Goal: Task Accomplishment & Management: Complete application form

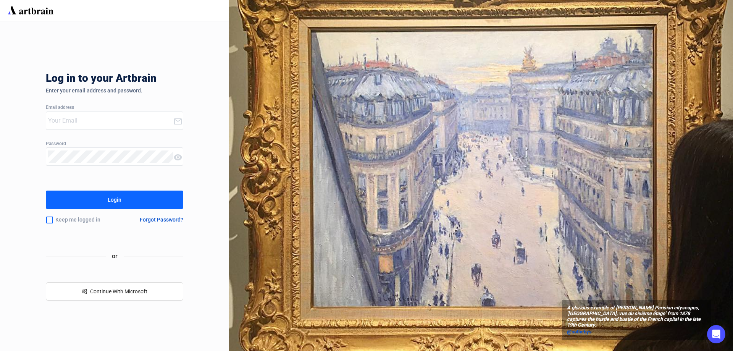
type input "[EMAIL_ADDRESS][DOMAIN_NAME]"
click at [119, 198] on div "Login" at bounding box center [115, 199] width 14 height 12
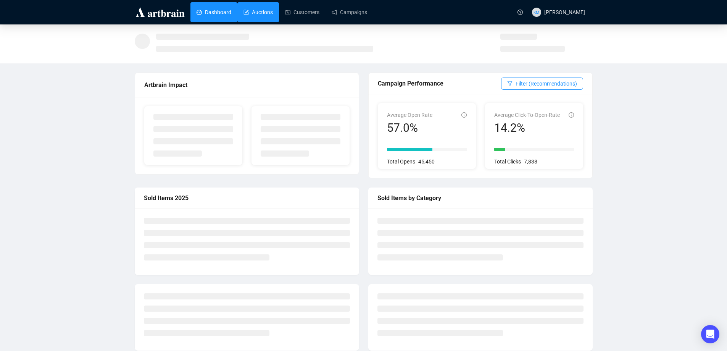
click at [265, 13] on link "Auctions" at bounding box center [257, 12] width 29 height 20
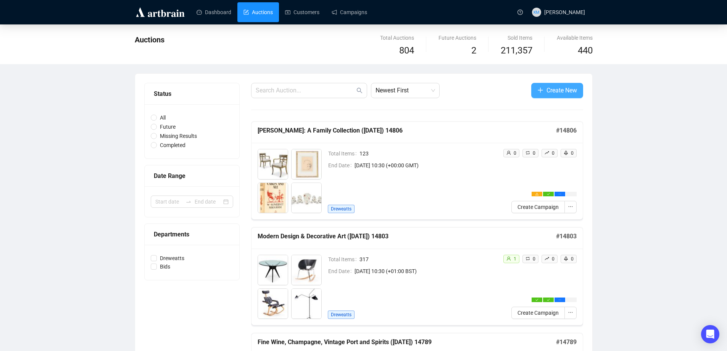
click at [565, 89] on span "Create New" at bounding box center [561, 90] width 31 height 10
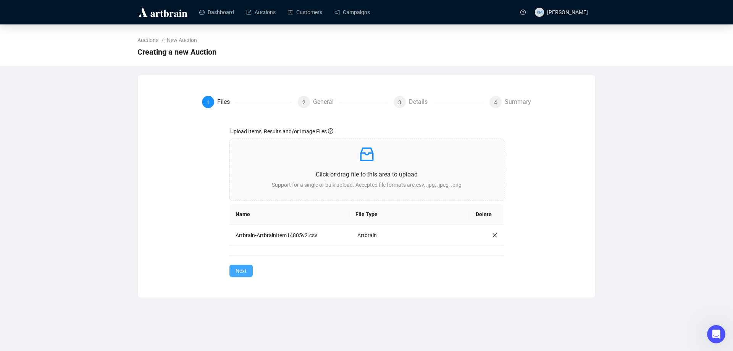
click at [242, 273] on span "Next" at bounding box center [240, 270] width 11 height 8
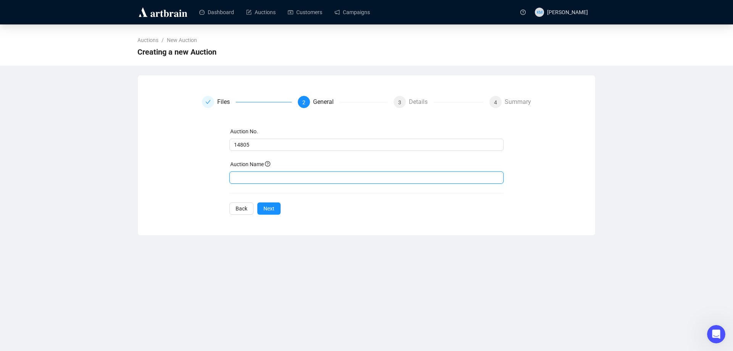
click at [275, 179] on input "text" at bounding box center [366, 177] width 274 height 12
type input "Art & Interiors ([DATE]) 14805"
click at [274, 206] on button "Next" at bounding box center [268, 208] width 23 height 12
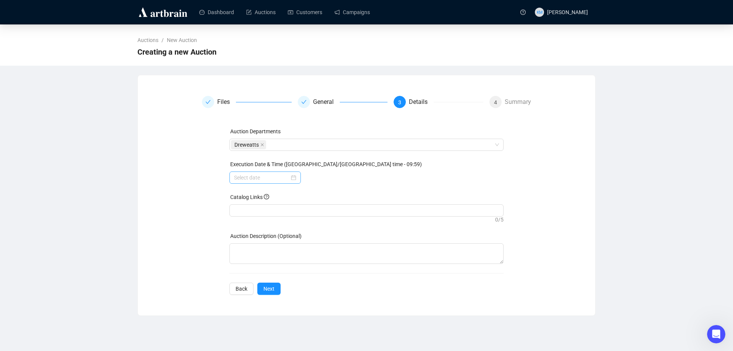
click at [295, 178] on div at bounding box center [265, 177] width 62 height 8
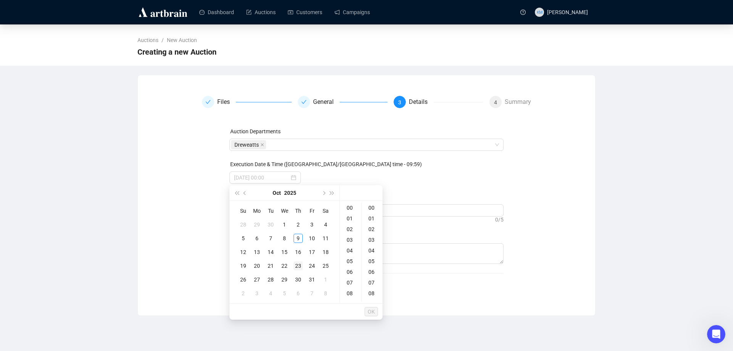
click at [298, 265] on div "23" at bounding box center [297, 265] width 9 height 9
click at [352, 238] on div "10" at bounding box center [350, 238] width 18 height 11
click at [374, 225] on div "30" at bounding box center [372, 223] width 18 height 11
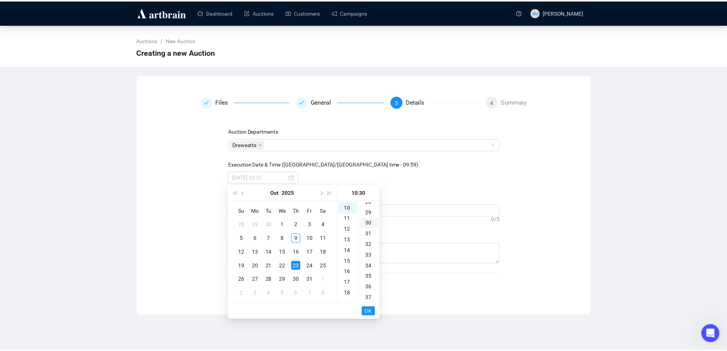
scroll to position [321, 0]
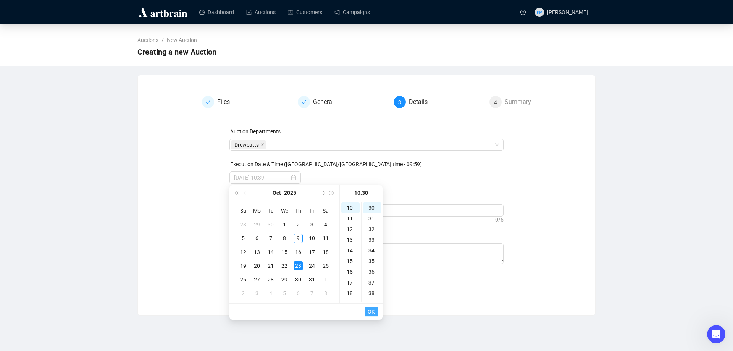
type input "[DATE] 10:30"
click at [376, 311] on button "OK" at bounding box center [370, 311] width 13 height 9
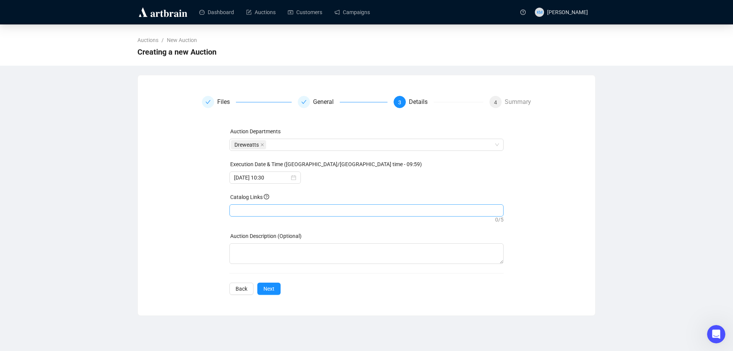
click at [284, 211] on div at bounding box center [366, 210] width 271 height 11
paste input "[URL][DOMAIN_NAME]"
type input "[URL][DOMAIN_NAME]"
click at [272, 291] on span "Next" at bounding box center [268, 288] width 11 height 8
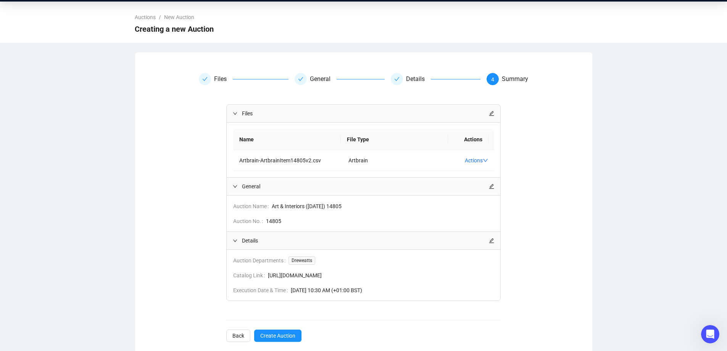
scroll to position [35, 0]
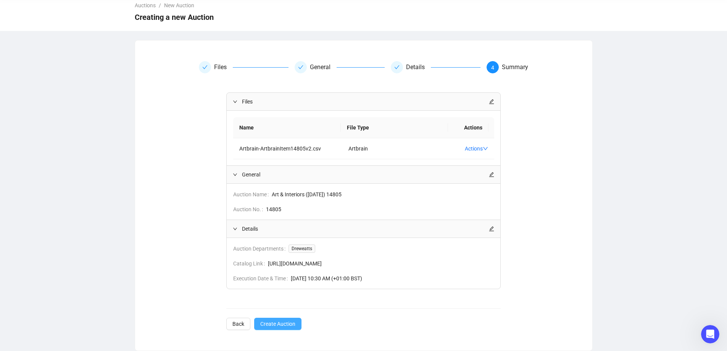
click at [268, 323] on span "Create Auction" at bounding box center [277, 323] width 35 height 8
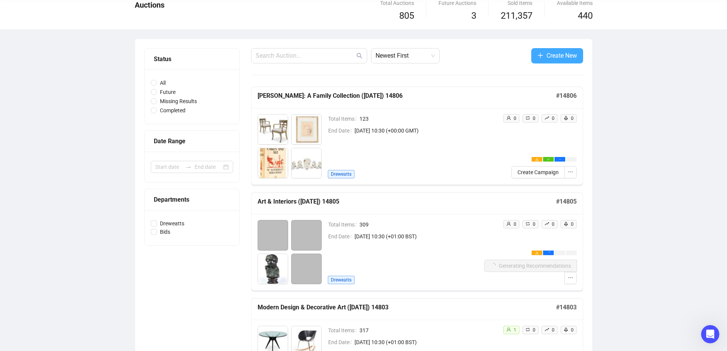
click at [553, 56] on span "Create New" at bounding box center [561, 56] width 31 height 10
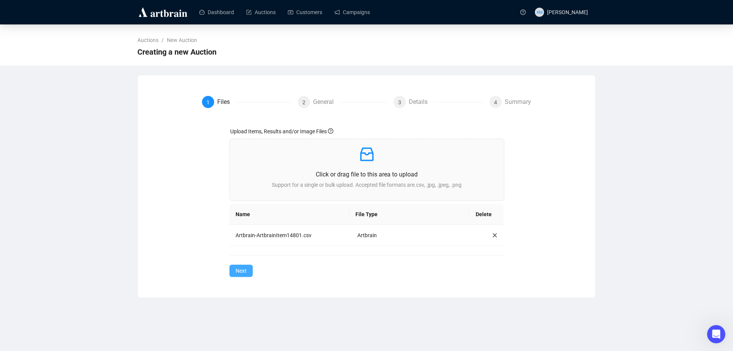
click at [238, 270] on span "Next" at bounding box center [240, 270] width 11 height 8
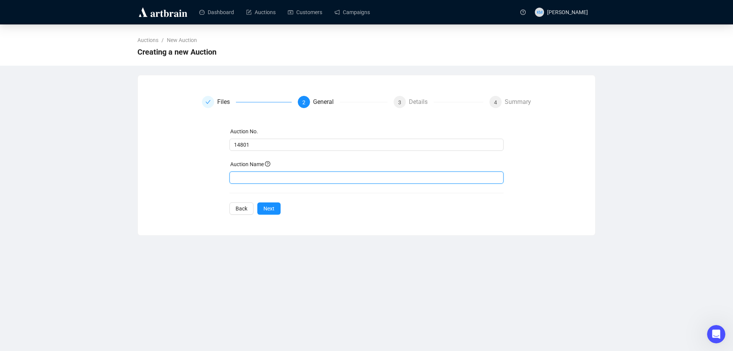
click at [269, 176] on input "text" at bounding box center [366, 177] width 274 height 12
type input "Modern & Contemporary Art ([DATE]) 14801"
click at [274, 205] on button "Next" at bounding box center [268, 208] width 23 height 12
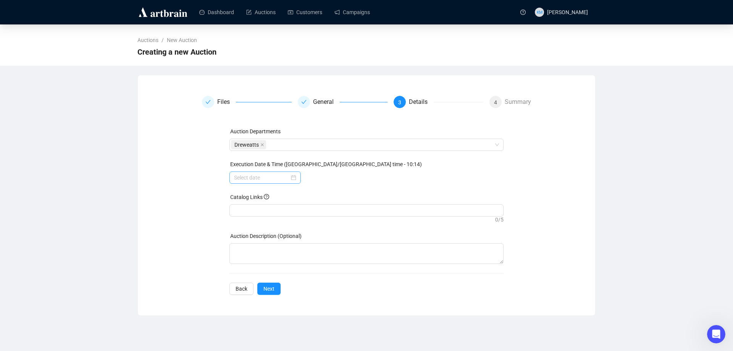
click at [292, 178] on div at bounding box center [265, 177] width 62 height 8
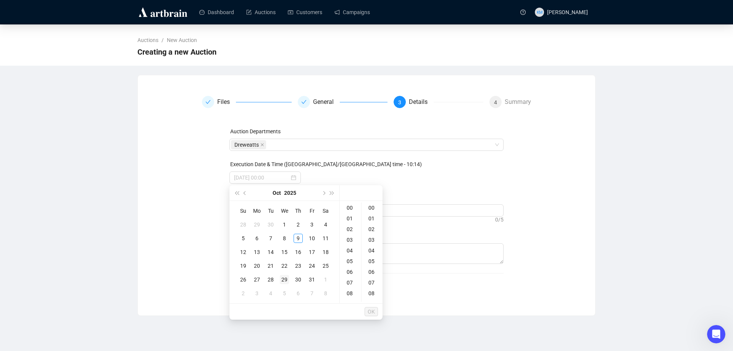
click at [288, 281] on div "29" at bounding box center [284, 279] width 9 height 9
click at [353, 276] on div "10" at bounding box center [350, 276] width 18 height 11
click at [373, 263] on div "30" at bounding box center [372, 261] width 18 height 11
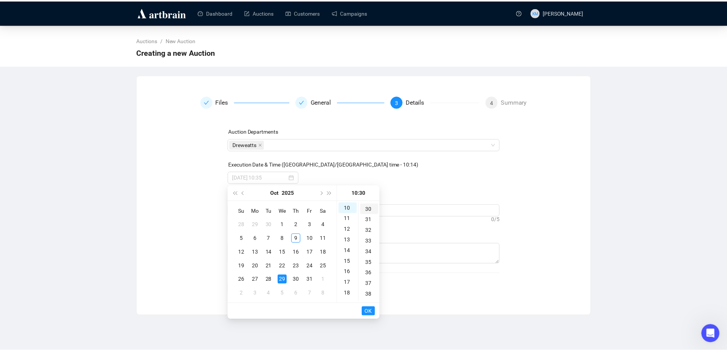
scroll to position [321, 0]
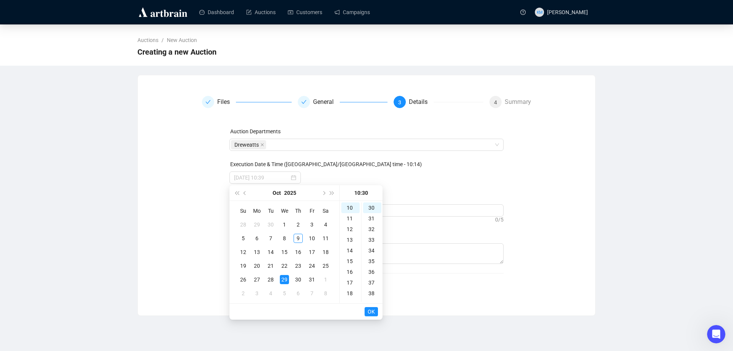
type input "[DATE] 10:30"
click at [375, 309] on button "OK" at bounding box center [370, 311] width 13 height 9
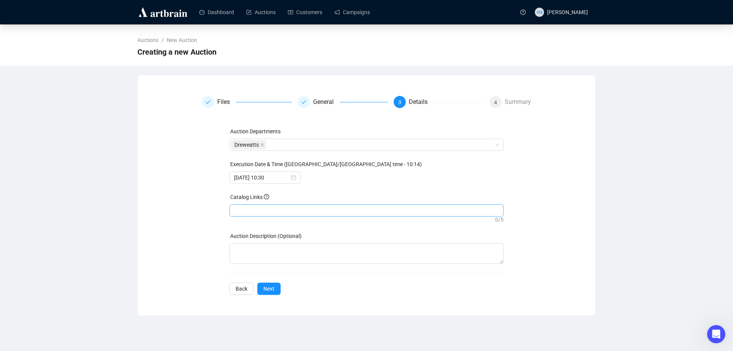
click at [286, 210] on div at bounding box center [366, 210] width 271 height 11
paste input "[URL][DOMAIN_NAME]"
type input "[URL][DOMAIN_NAME]"
click at [271, 290] on span "Next" at bounding box center [268, 288] width 11 height 8
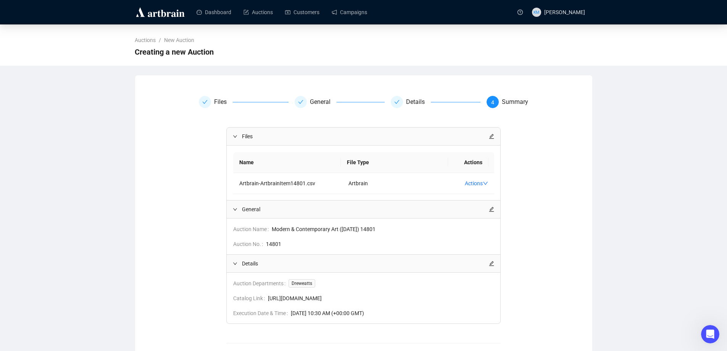
scroll to position [35, 0]
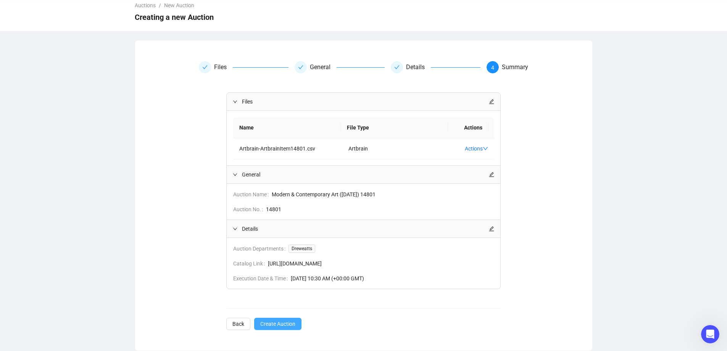
click at [283, 325] on span "Create Auction" at bounding box center [277, 323] width 35 height 8
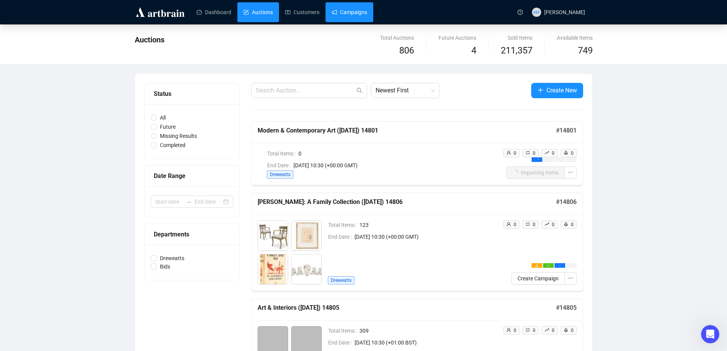
click at [358, 15] on link "Campaigns" at bounding box center [349, 12] width 35 height 20
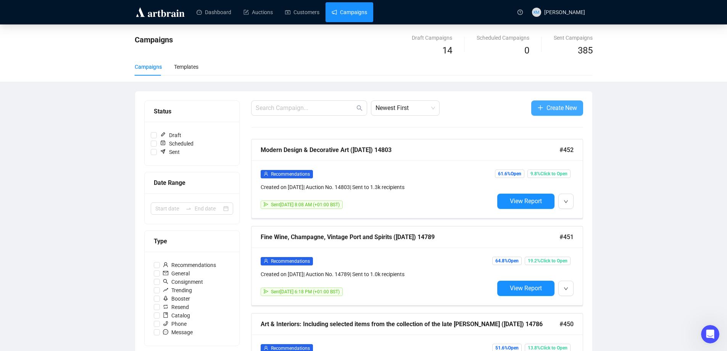
click at [561, 111] on span "Create New" at bounding box center [561, 108] width 31 height 10
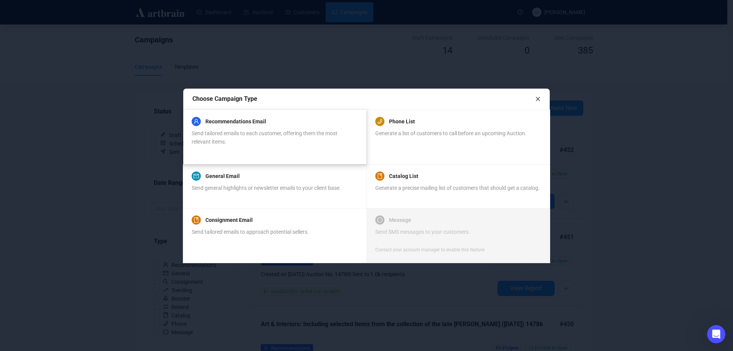
click at [289, 123] on div "Recommendations Email" at bounding box center [275, 121] width 166 height 9
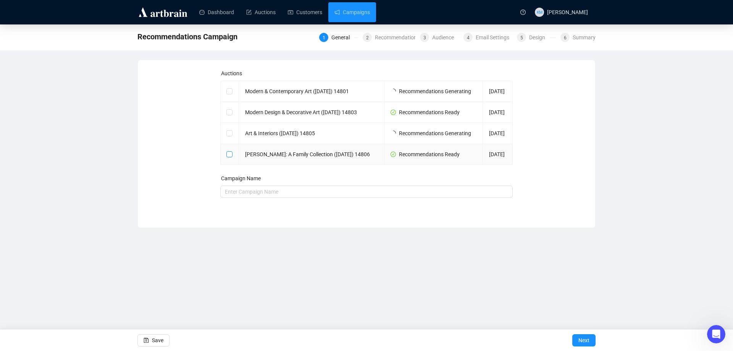
click at [228, 157] on span at bounding box center [229, 154] width 6 height 6
click at [228, 156] on input "checkbox" at bounding box center [228, 153] width 5 height 5
checkbox input "true"
type input "[PERSON_NAME]: A Family Collection ([DATE]) 14806 Campaign"
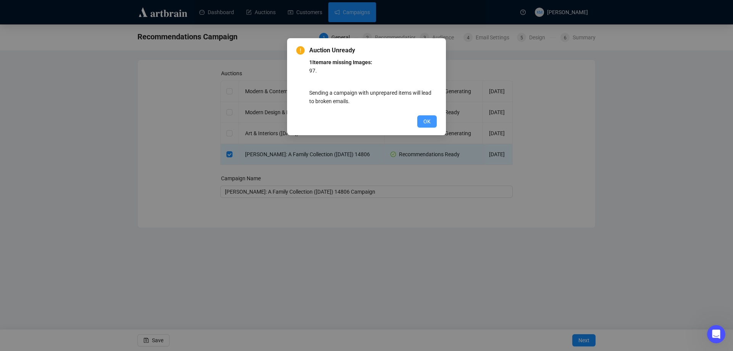
click at [428, 119] on span "OK" at bounding box center [426, 121] width 7 height 8
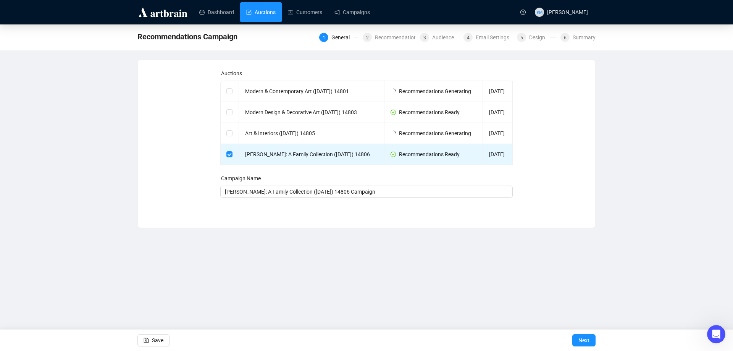
click at [269, 20] on link "Auctions" at bounding box center [260, 12] width 29 height 20
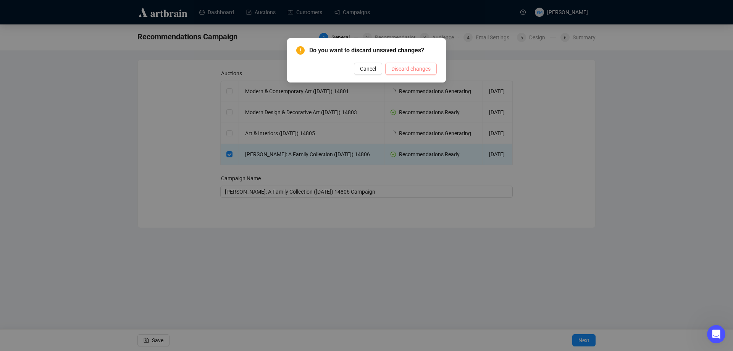
click at [400, 68] on span "Discard changes" at bounding box center [410, 68] width 39 height 8
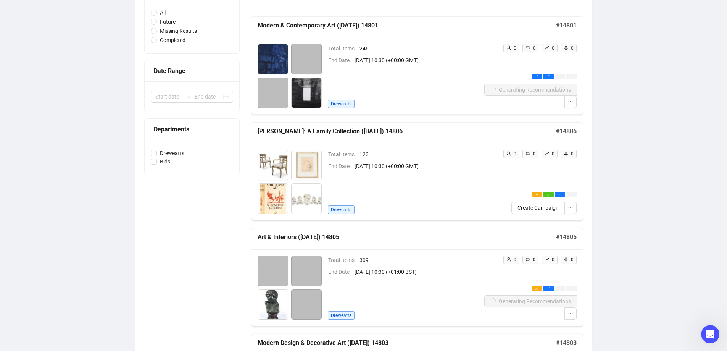
scroll to position [114, 0]
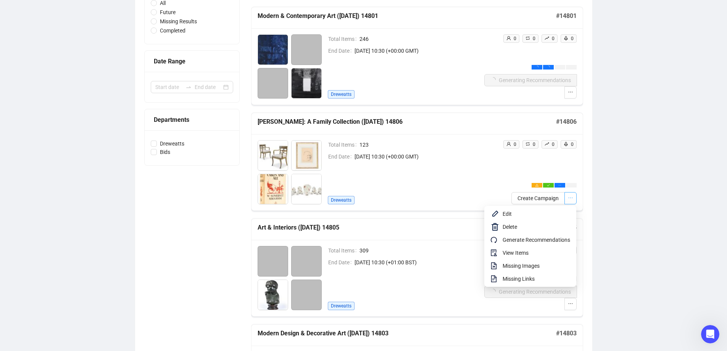
click at [570, 199] on icon "ellipsis" at bounding box center [570, 197] width 5 height 5
click at [510, 215] on span "Edit" at bounding box center [537, 214] width 68 height 8
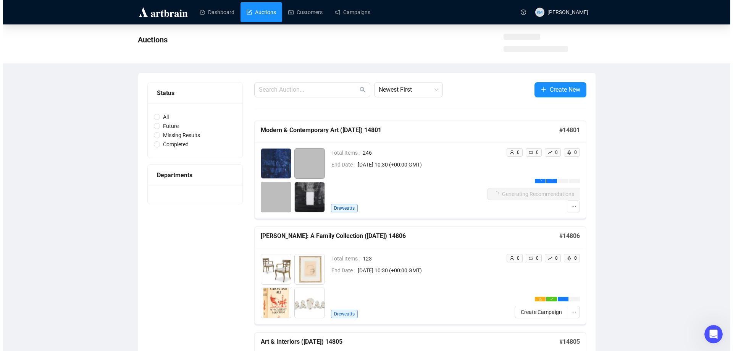
scroll to position [115, 0]
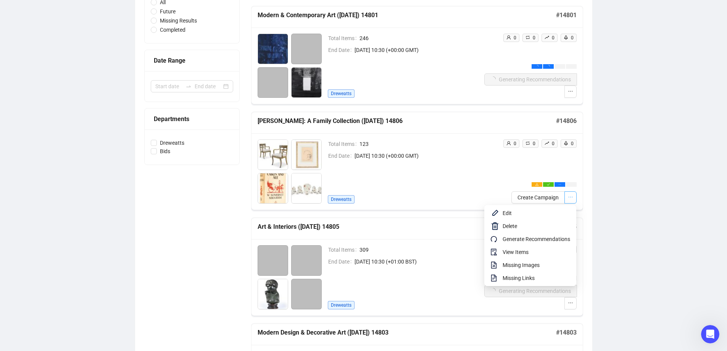
click at [569, 198] on icon "ellipsis" at bounding box center [570, 196] width 5 height 5
click at [524, 252] on span "View Items" at bounding box center [537, 252] width 68 height 8
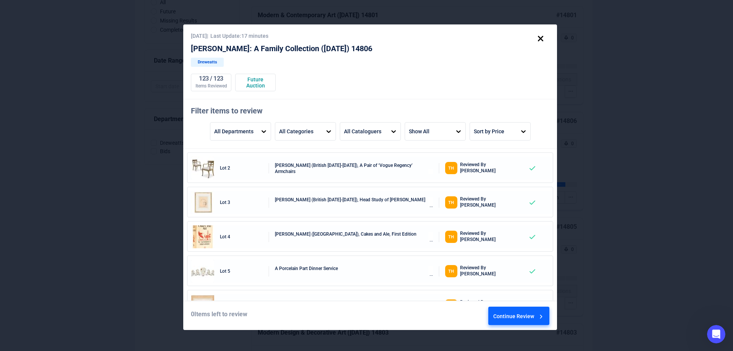
click at [530, 325] on div "[DATE] | Last Update: 17 minutes [PERSON_NAME]: A Family Collection ([DATE]) 14…" at bounding box center [370, 176] width 374 height 305
click at [529, 318] on div "Continue Review" at bounding box center [519, 317] width 52 height 21
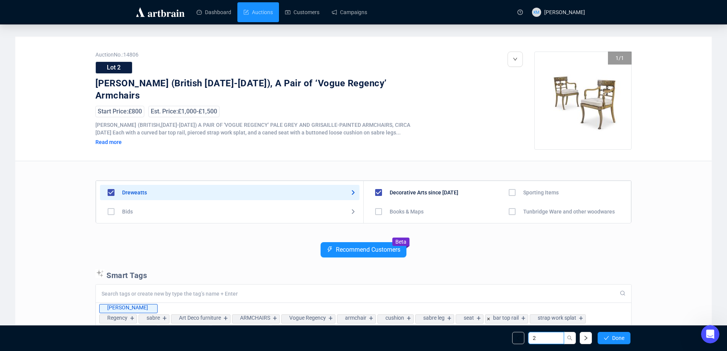
click at [557, 340] on input "2" at bounding box center [546, 338] width 36 height 12
type input "97"
click at [569, 335] on icon "search" at bounding box center [569, 337] width 5 height 5
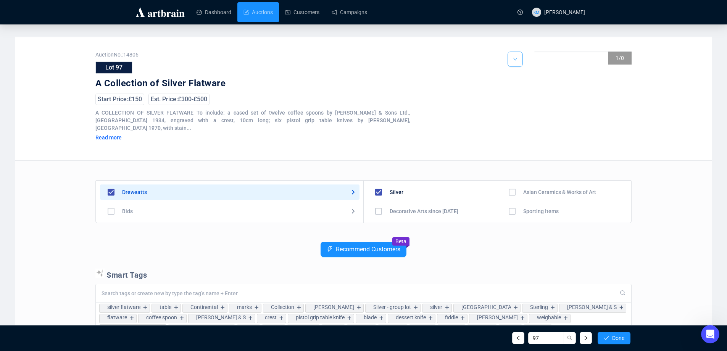
click at [514, 61] on icon "down" at bounding box center [515, 59] width 5 height 5
click at [521, 88] on li "Edit" at bounding box center [525, 88] width 33 height 12
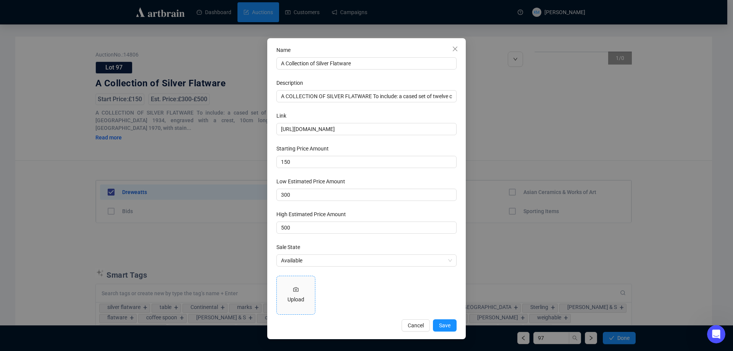
click at [297, 292] on div "Upload" at bounding box center [296, 295] width 38 height 38
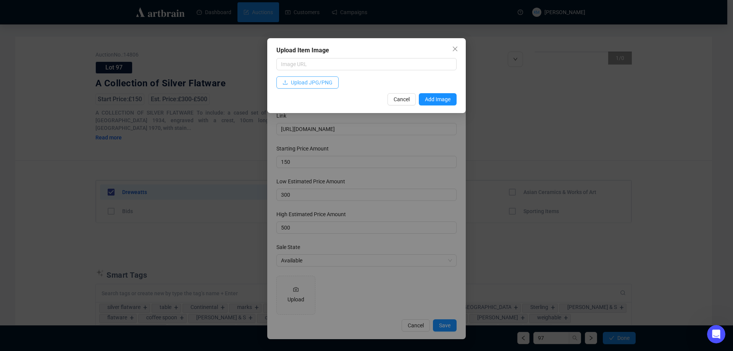
click at [313, 82] on span "Upload JPG/PNG" at bounding box center [312, 82] width 42 height 8
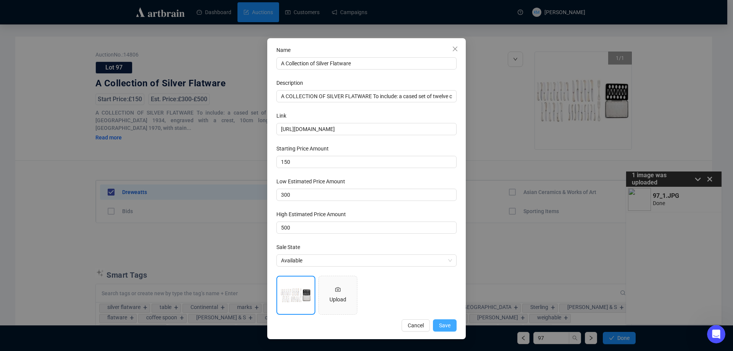
click at [446, 322] on span "Save" at bounding box center [444, 325] width 11 height 8
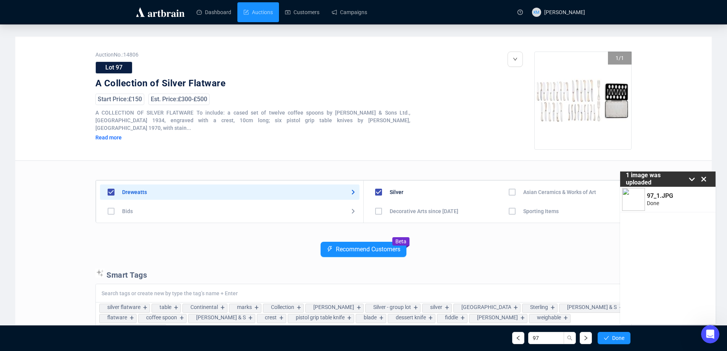
click at [706, 177] on icon at bounding box center [703, 179] width 5 height 5
click at [609, 337] on button "Done" at bounding box center [614, 338] width 33 height 12
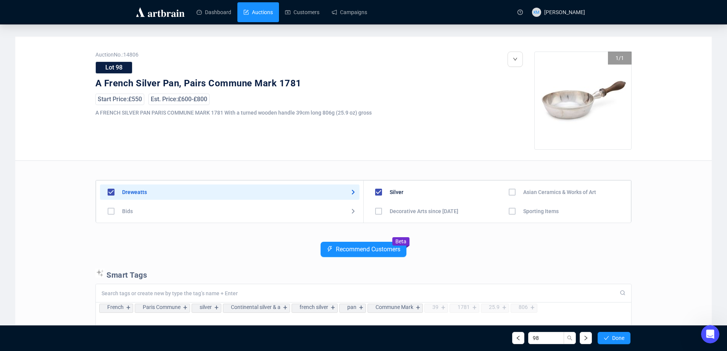
click at [260, 14] on link "Auctions" at bounding box center [257, 12] width 29 height 20
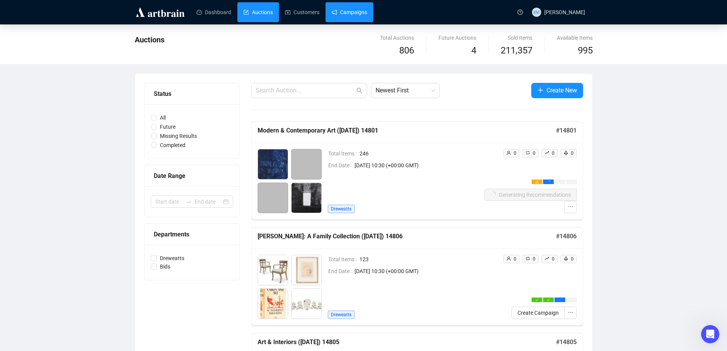
click at [338, 16] on link "Campaigns" at bounding box center [349, 12] width 35 height 20
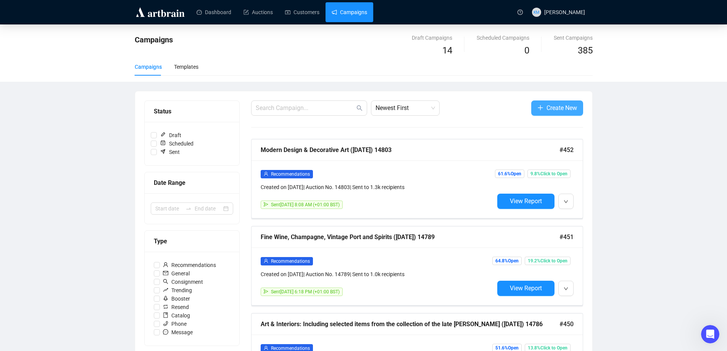
click at [558, 104] on span "Create New" at bounding box center [561, 108] width 31 height 10
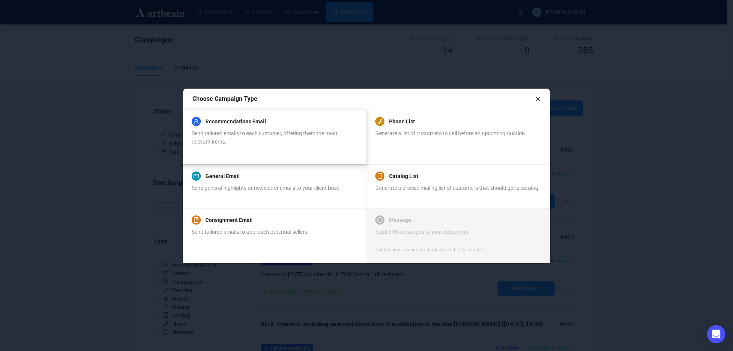
click at [239, 141] on div "Send tailored emails to each customer, offering them the most relevant items." at bounding box center [275, 137] width 166 height 17
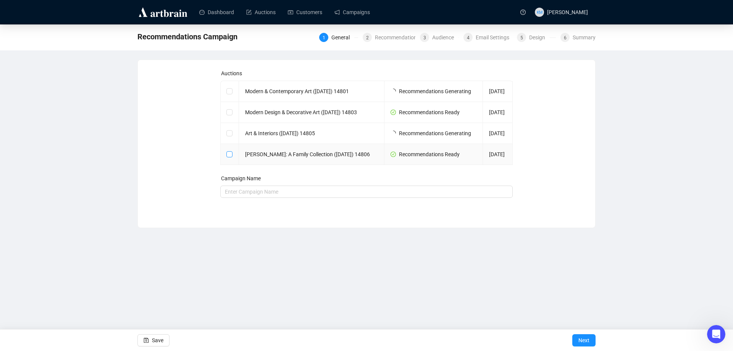
click at [229, 156] on input "checkbox" at bounding box center [228, 153] width 5 height 5
checkbox input "true"
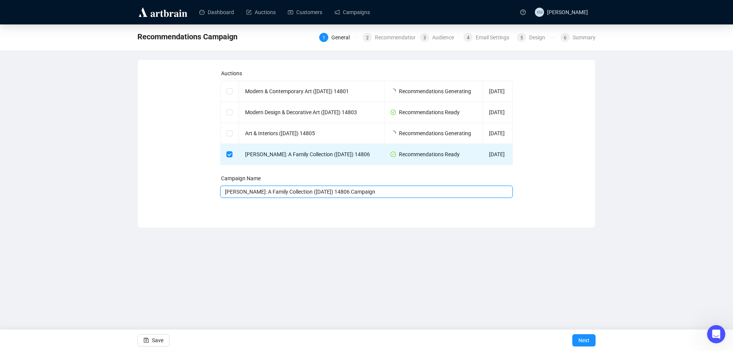
click at [402, 198] on input "[PERSON_NAME]: A Family Collection ([DATE]) 14806 Campaign" at bounding box center [366, 191] width 293 height 12
type input "[PERSON_NAME]: A Family Collection ([DATE]) 14806"
click at [592, 340] on button "Next" at bounding box center [583, 340] width 23 height 12
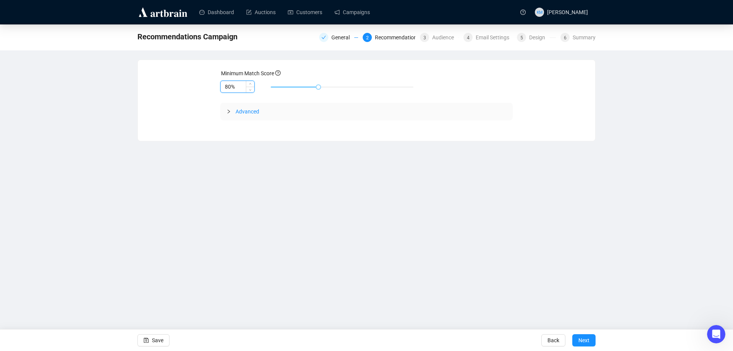
click at [229, 85] on input "80%" at bounding box center [238, 86] width 34 height 11
type input "85%"
click at [582, 333] on span "Next" at bounding box center [583, 339] width 11 height 21
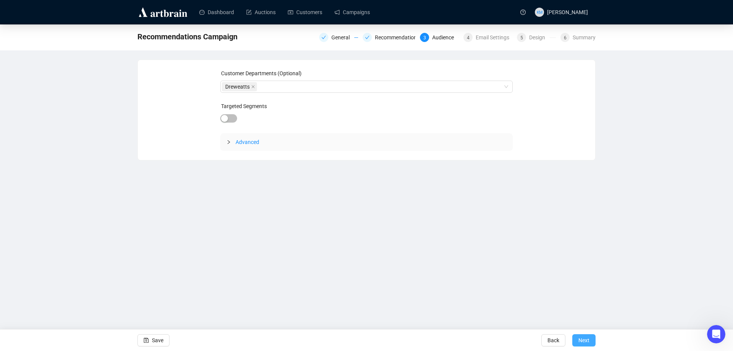
click at [582, 340] on span "Next" at bounding box center [583, 339] width 11 height 21
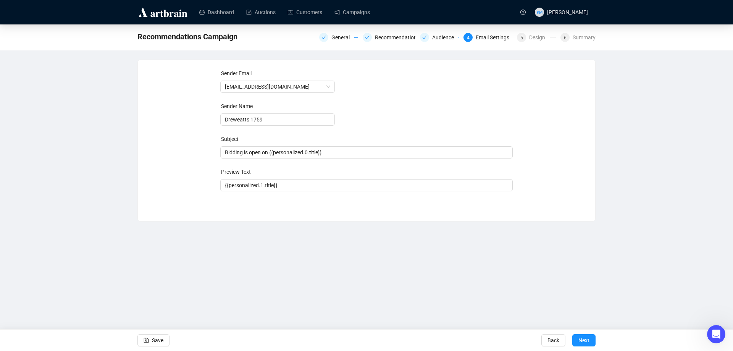
click at [582, 340] on span "Next" at bounding box center [583, 339] width 11 height 21
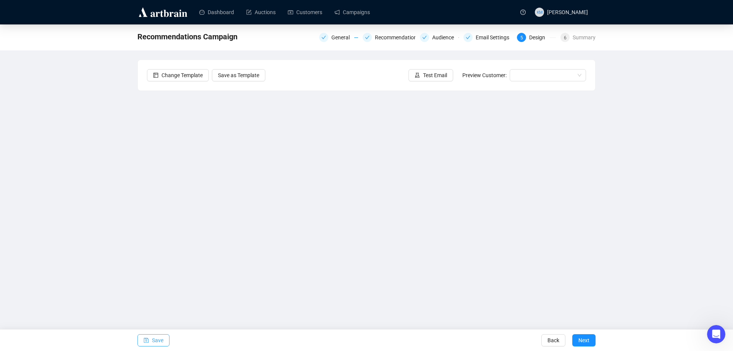
click at [162, 336] on span "Save" at bounding box center [157, 339] width 11 height 21
click at [363, 17] on link "Campaigns" at bounding box center [351, 12] width 35 height 20
